Goal: Submit feedback/report problem

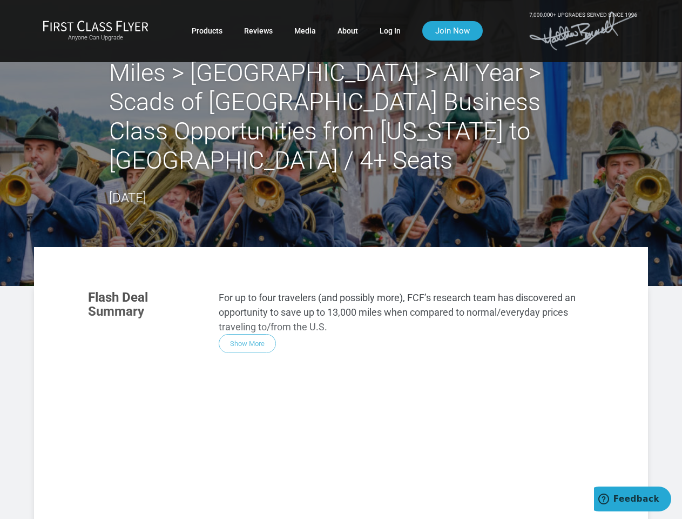
click at [341, 279] on section "Flash Deal Summary For up to four travelers (and possibly more), FCF’s research…" at bounding box center [341, 321] width 528 height 84
click at [341, 368] on div "Flash Deal Summary For up to four travelers (and possibly more), FCF’s research…" at bounding box center [341, 431] width 528 height 305
click at [247, 314] on div "Flash Deal Summary For up to four travelers (and possibly more), FCF’s research…" at bounding box center [341, 431] width 528 height 305
click at [153, 466] on div "Flash Deal Summary For up to four travelers (and possibly more), FCF’s research…" at bounding box center [341, 431] width 528 height 305
click at [242, 465] on div "Flash Deal Summary For up to four travelers (and possibly more), FCF’s research…" at bounding box center [341, 431] width 528 height 305
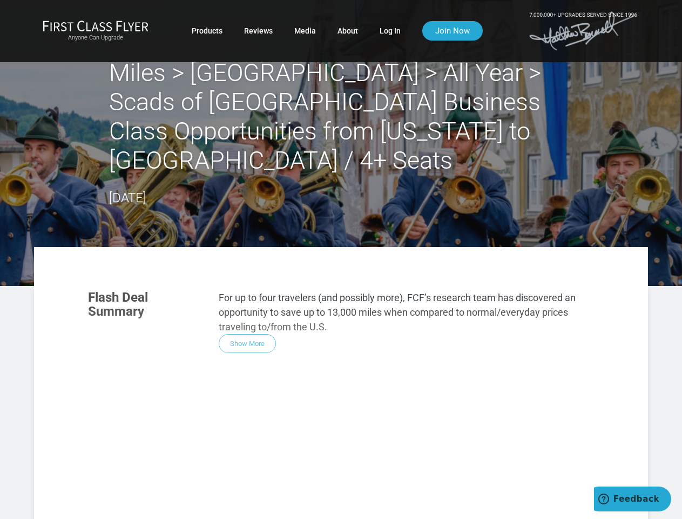
click at [331, 466] on div "Flash Deal Summary For up to four travelers (and possibly more), FCF’s research…" at bounding box center [341, 431] width 528 height 305
click at [241, 507] on div "Flash Deal Summary For up to four travelers (and possibly more), FCF’s research…" at bounding box center [341, 431] width 528 height 305
click at [242, 507] on div "Flash Deal Summary For up to four travelers (and possibly more), FCF’s research…" at bounding box center [341, 431] width 528 height 305
click at [515, 488] on div "Flash Deal Summary For up to four travelers (and possibly more), FCF’s research…" at bounding box center [341, 431] width 528 height 305
click at [633, 499] on span "Feedback" at bounding box center [637, 499] width 46 height 10
